Goal: Information Seeking & Learning: Learn about a topic

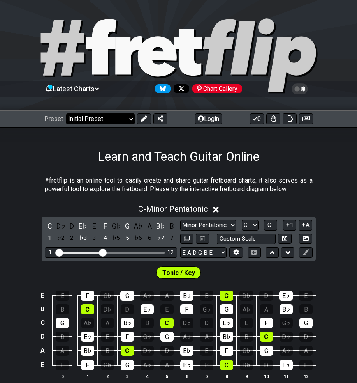
click at [130, 120] on select "Welcome to #fretflip! Initial Preset Custom Preset Minor Pentatonic Major Penta…" at bounding box center [100, 118] width 69 height 11
click at [66, 113] on select "Welcome to #fretflip! Initial Preset Custom Preset Minor Pentatonic Major Penta…" at bounding box center [100, 118] width 69 height 11
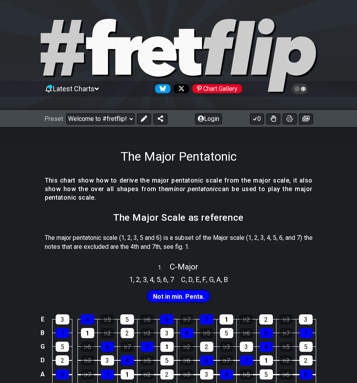
select select "/major-pentatonic"
click at [301, 87] on icon at bounding box center [300, 88] width 7 height 7
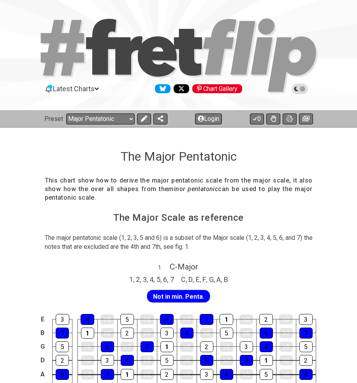
click at [302, 88] on icon at bounding box center [300, 88] width 7 height 7
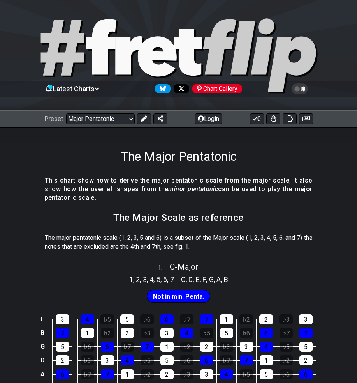
click at [99, 87] on icon at bounding box center [97, 88] width 4 height 7
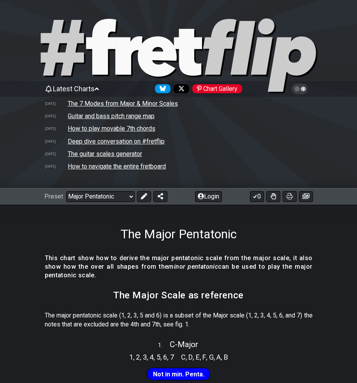
click at [99, 88] on icon at bounding box center [97, 88] width 4 height 7
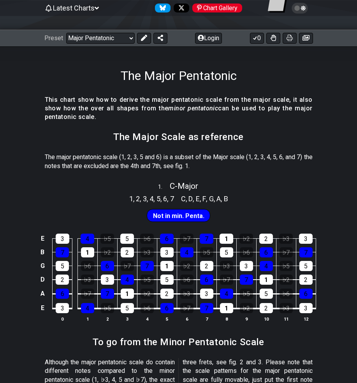
scroll to position [41, 0]
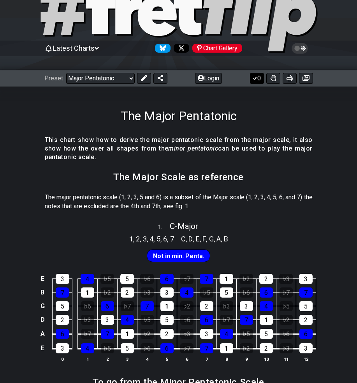
click at [255, 79] on icon at bounding box center [255, 78] width 4 height 4
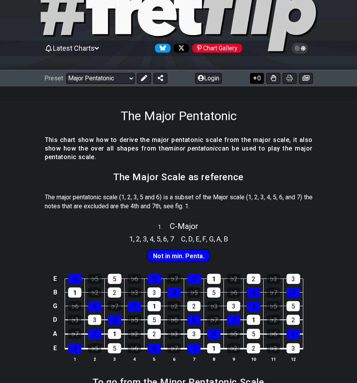
click at [255, 79] on icon at bounding box center [256, 78] width 4 height 4
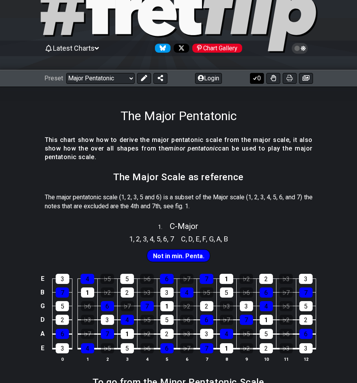
click at [255, 79] on icon at bounding box center [255, 78] width 4 height 4
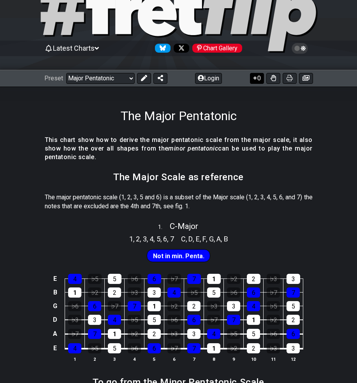
click at [255, 79] on icon at bounding box center [256, 78] width 4 height 4
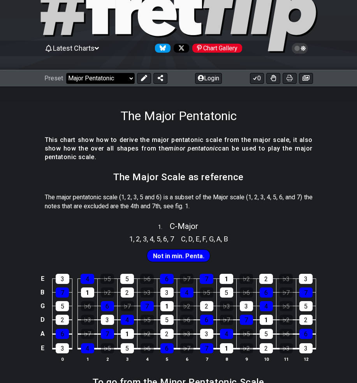
click at [129, 78] on select "Welcome to #fretflip! Initial Preset Custom Preset Minor Pentatonic Major Penta…" at bounding box center [100, 78] width 69 height 11
